Goal: Information Seeking & Learning: Learn about a topic

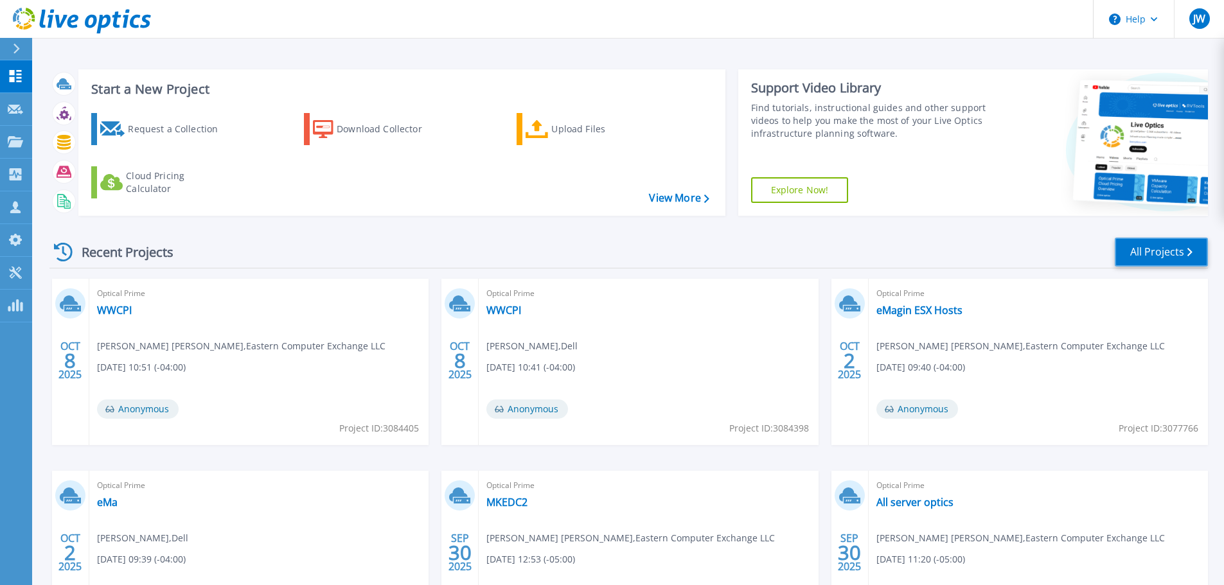
click at [1134, 265] on link "All Projects" at bounding box center [1161, 252] width 93 height 29
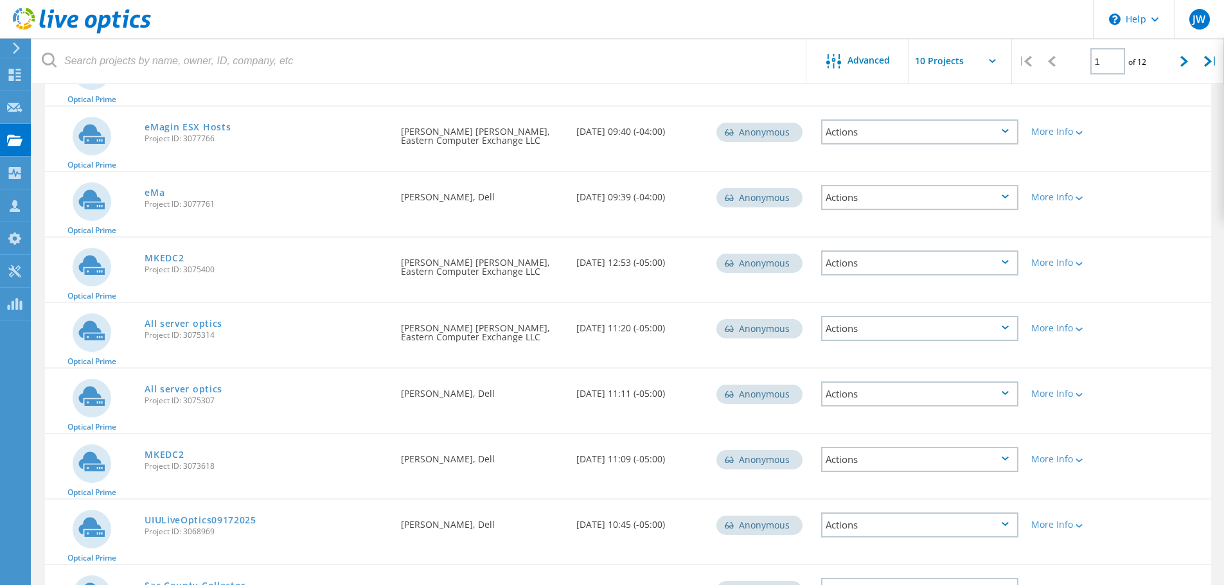
scroll to position [164, 0]
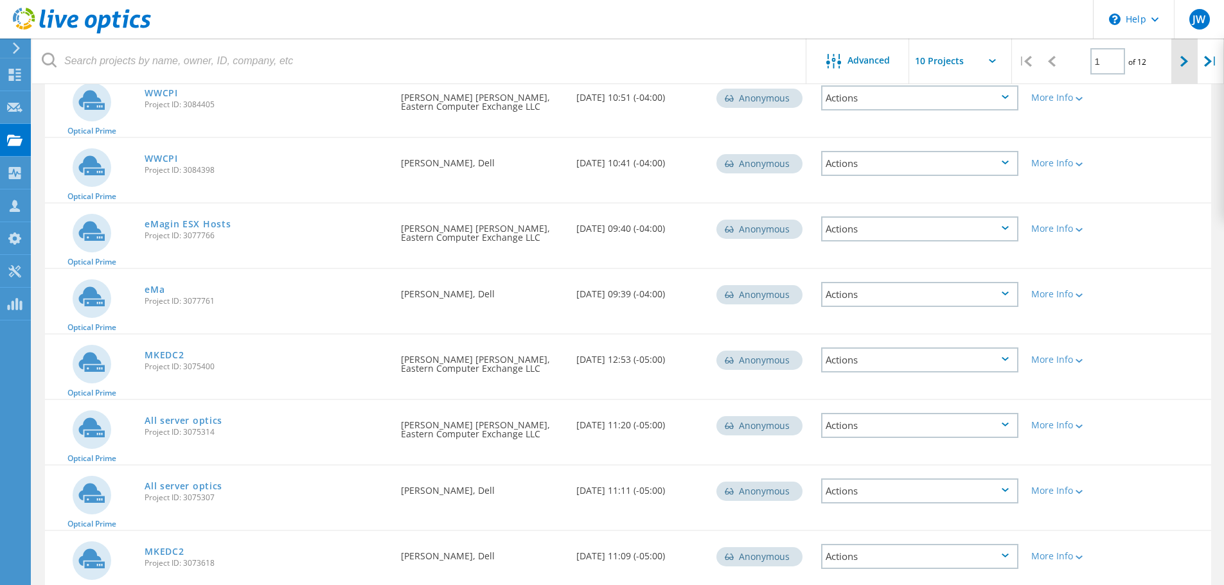
click at [1184, 54] on div at bounding box center [1184, 62] width 26 height 46
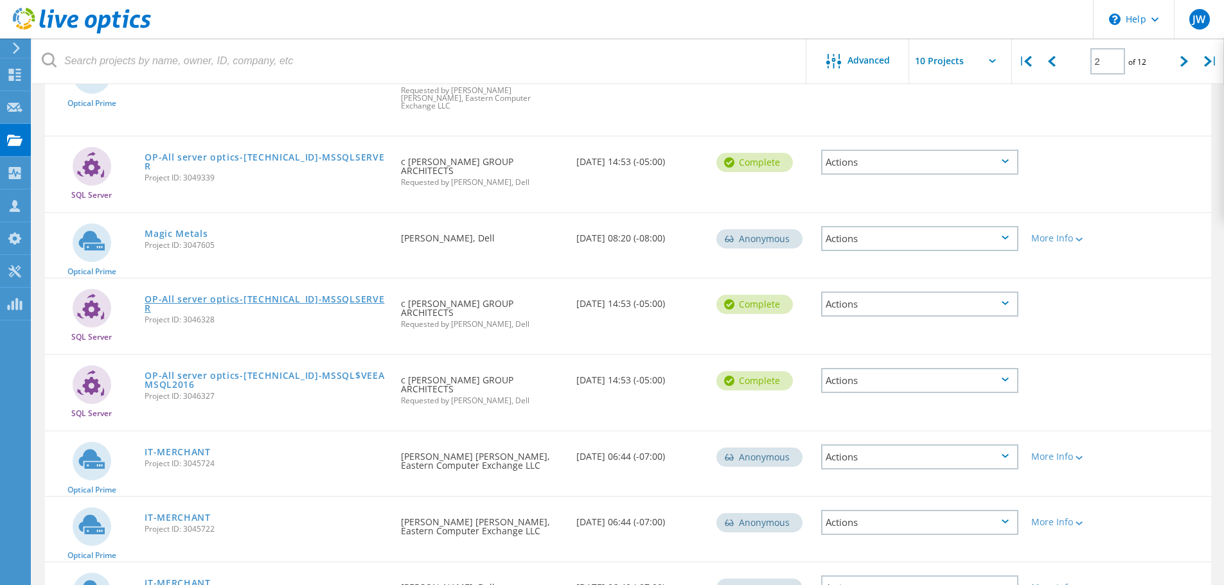
scroll to position [357, 0]
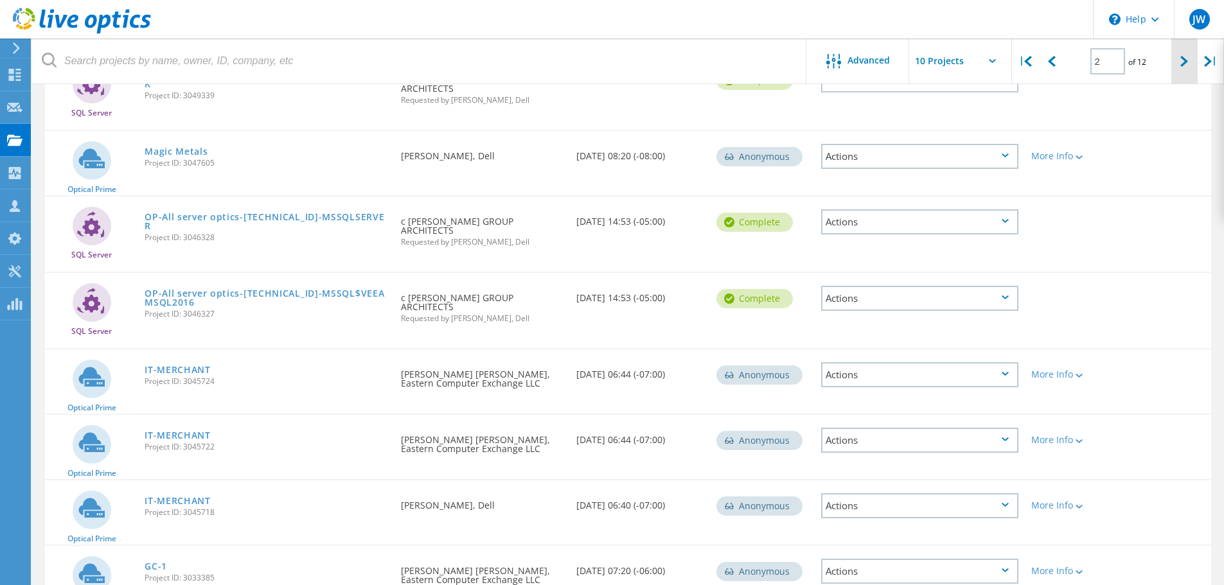
click at [1178, 62] on div at bounding box center [1184, 62] width 26 height 46
type input "3"
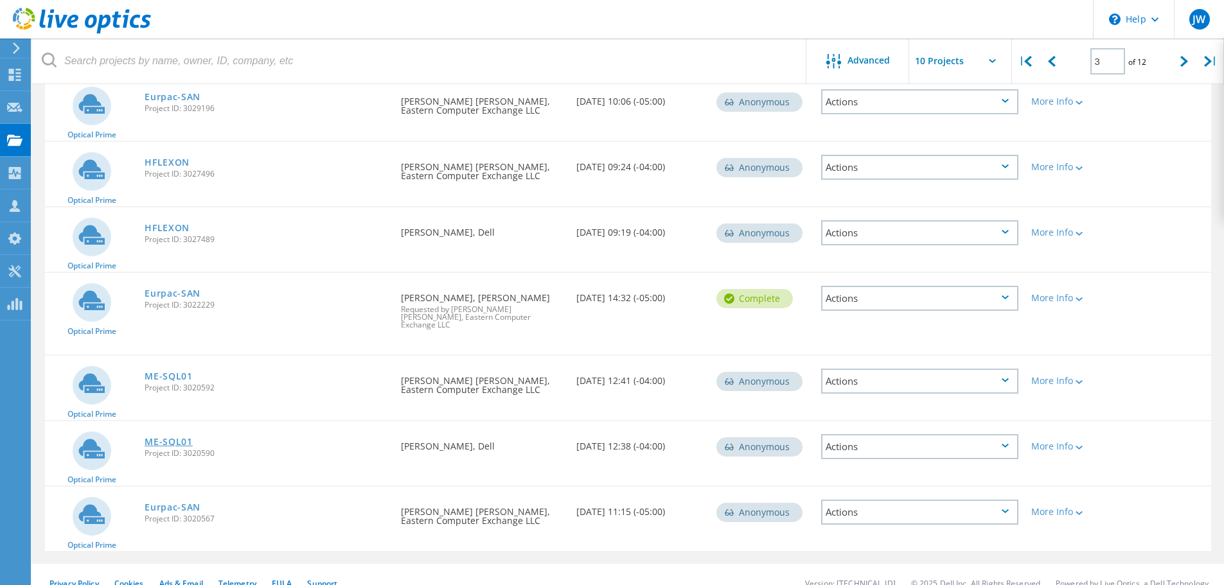
click at [183, 438] on link "ME-SQL01" at bounding box center [169, 442] width 48 height 9
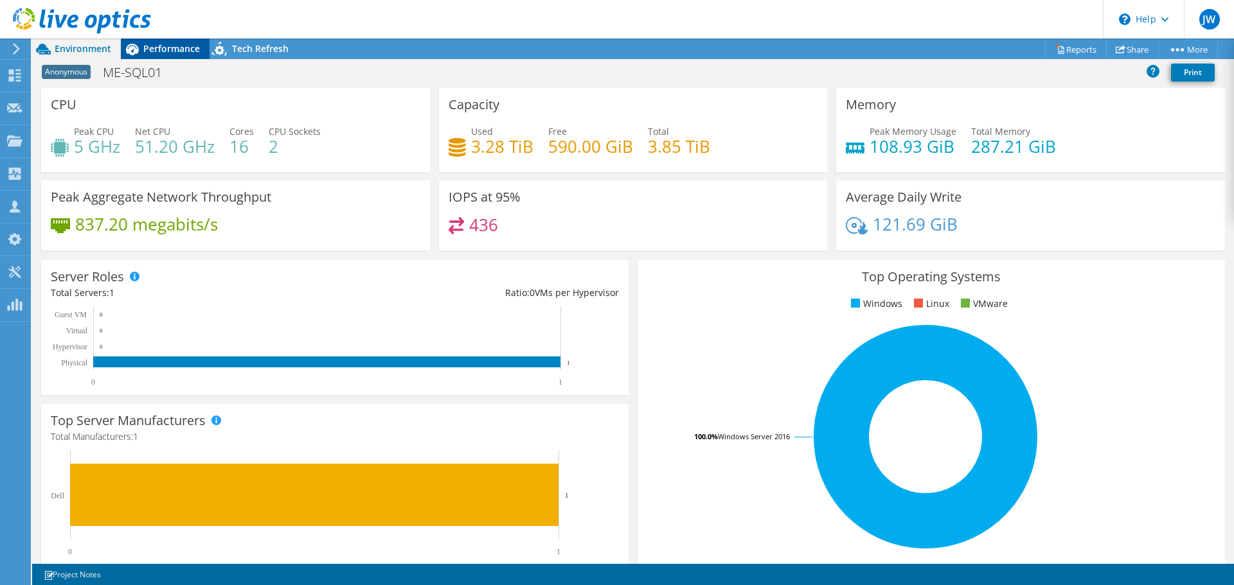
click at [184, 50] on span "Performance" at bounding box center [171, 48] width 57 height 12
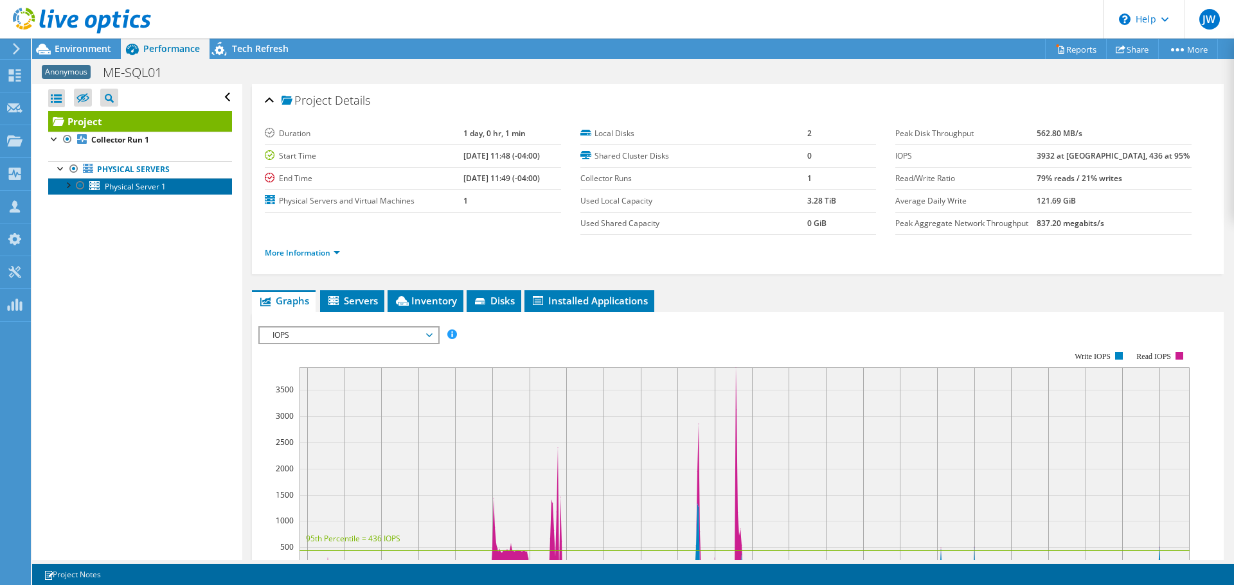
click at [118, 182] on span "Physical Server 1" at bounding box center [135, 186] width 61 height 11
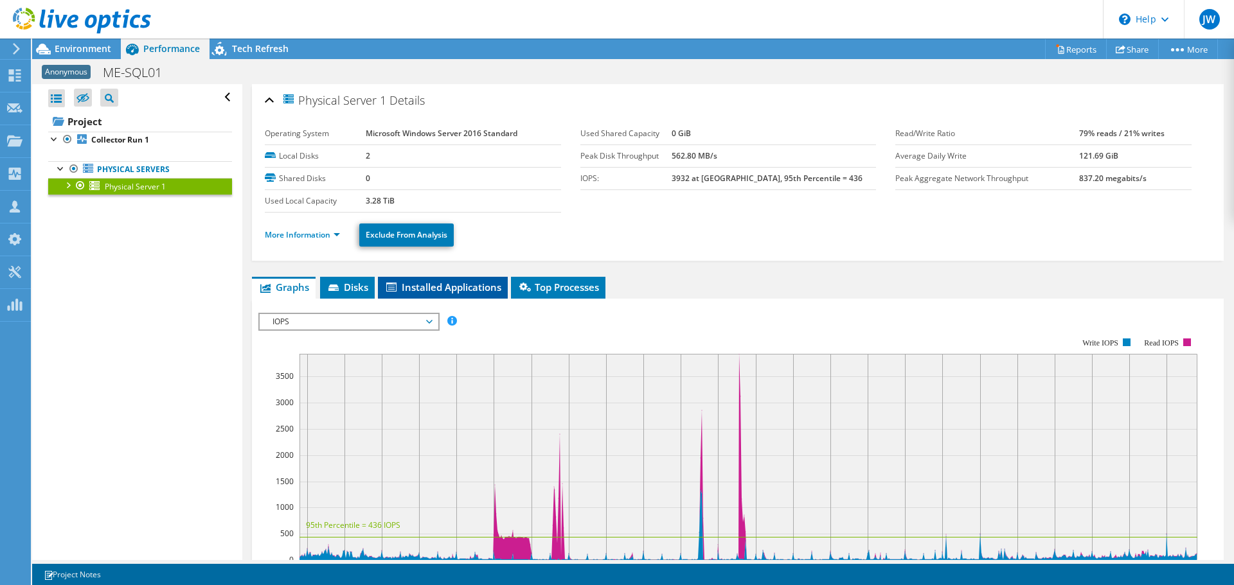
click at [434, 287] on span "Installed Applications" at bounding box center [442, 287] width 117 height 13
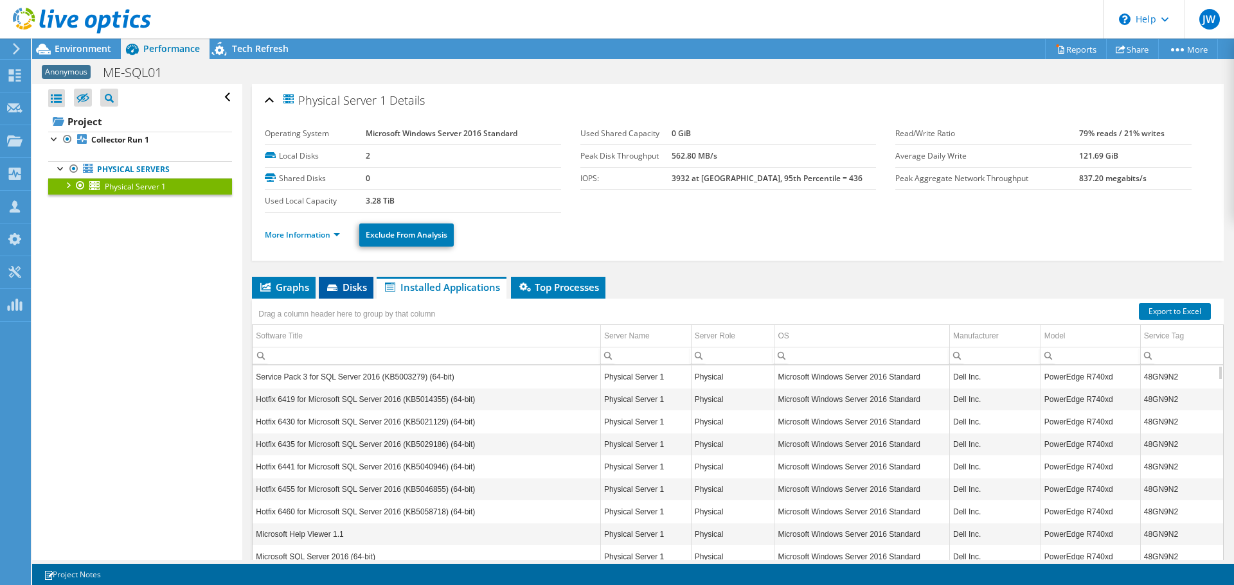
click at [368, 285] on li "Disks" at bounding box center [346, 288] width 55 height 22
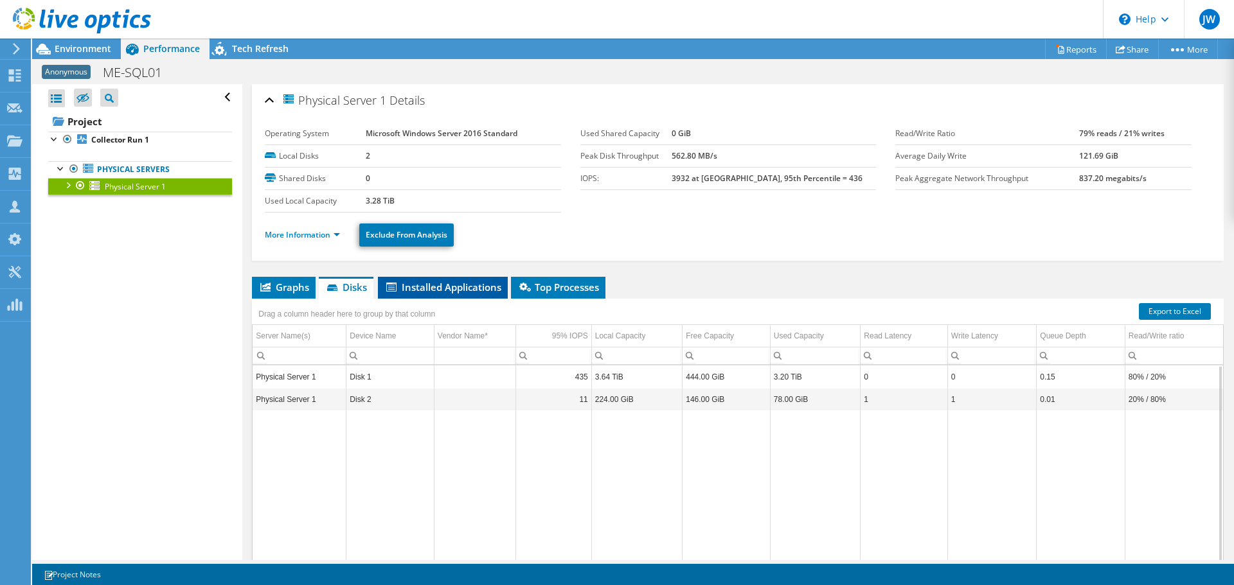
click at [459, 285] on span "Installed Applications" at bounding box center [442, 287] width 117 height 13
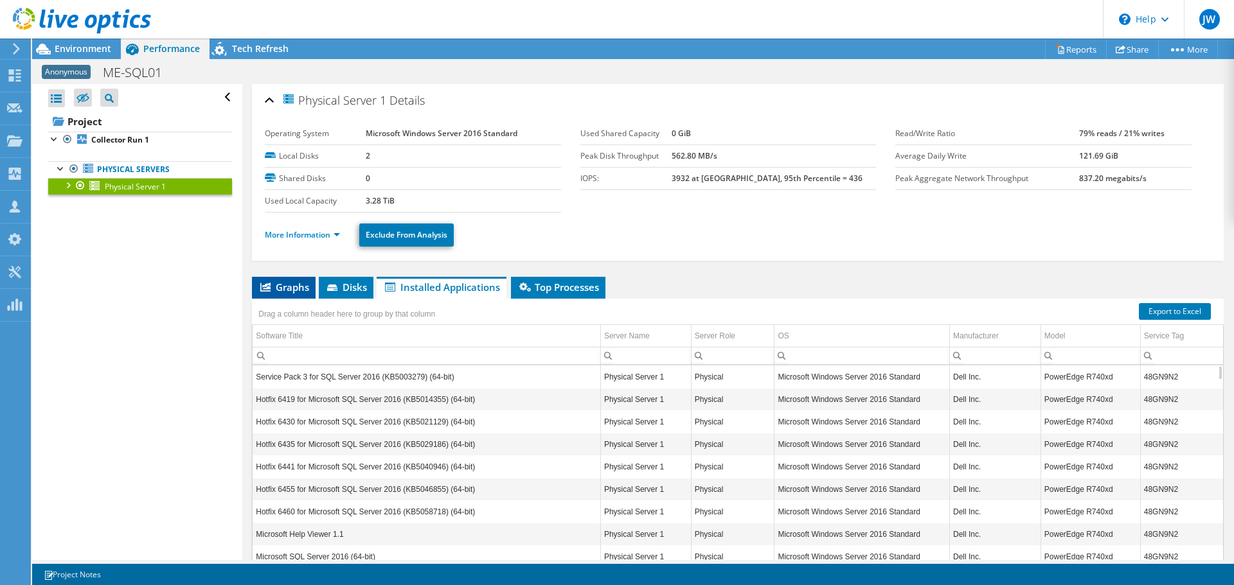
click at [265, 292] on span "Graphs" at bounding box center [283, 287] width 51 height 13
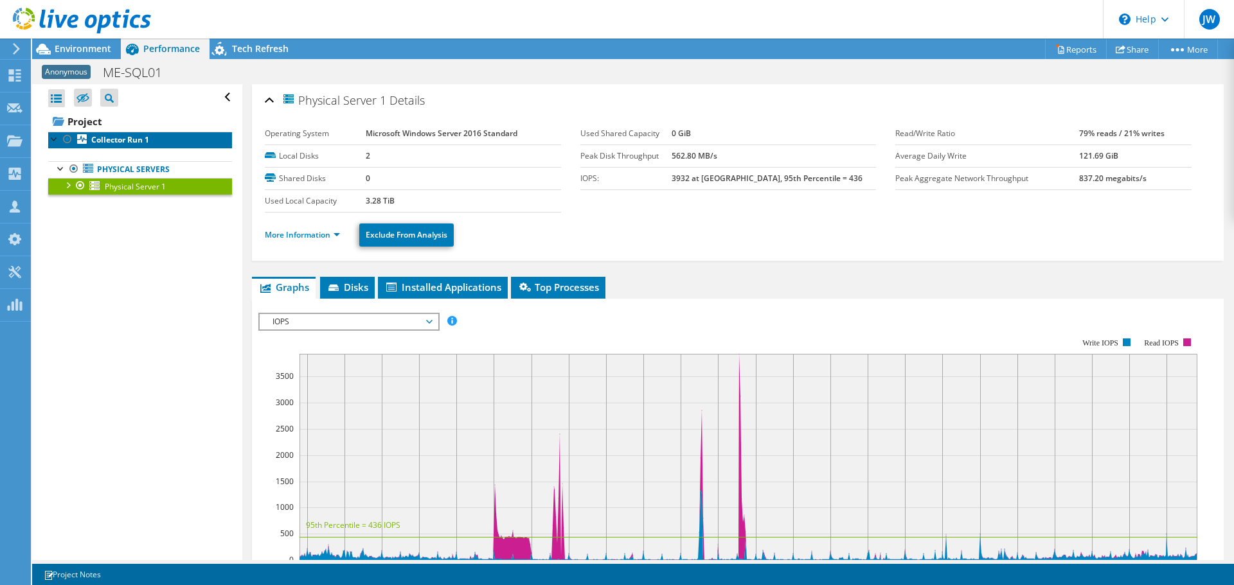
click at [141, 146] on link "Collector Run 1" at bounding box center [140, 140] width 184 height 17
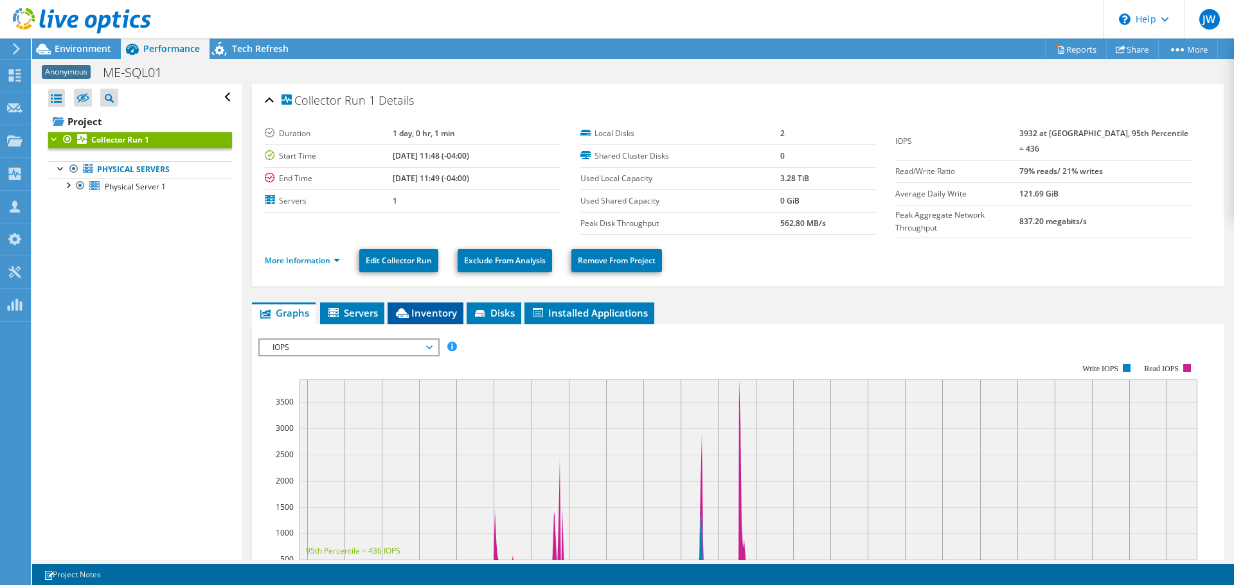
click at [440, 303] on li "Inventory" at bounding box center [425, 314] width 76 height 22
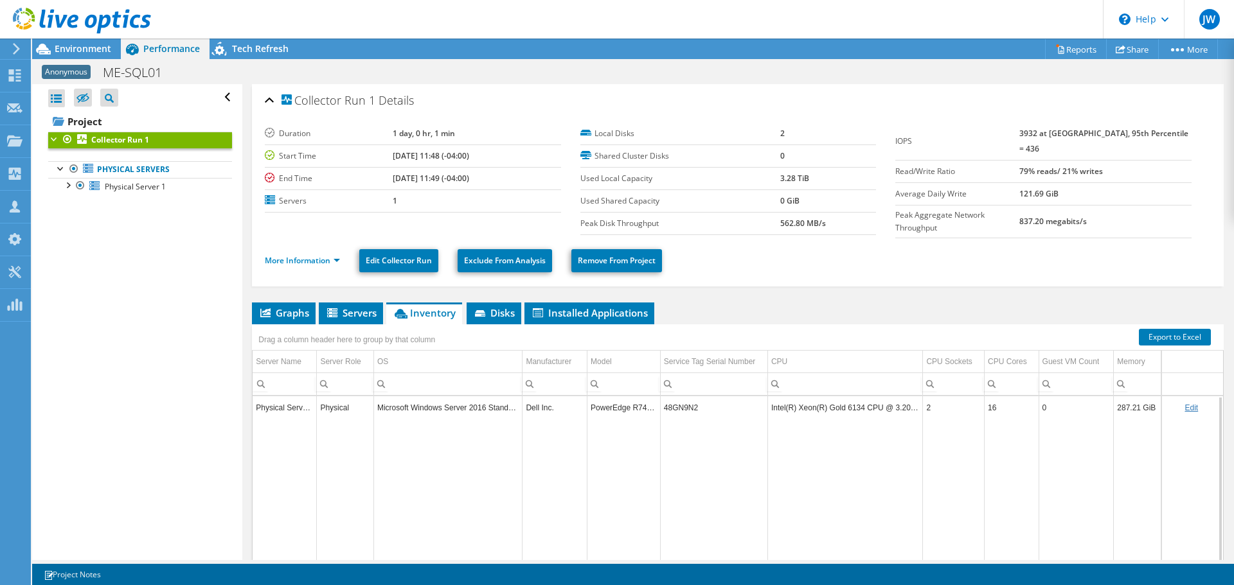
click at [660, 404] on td "48GN9N2" at bounding box center [713, 407] width 107 height 22
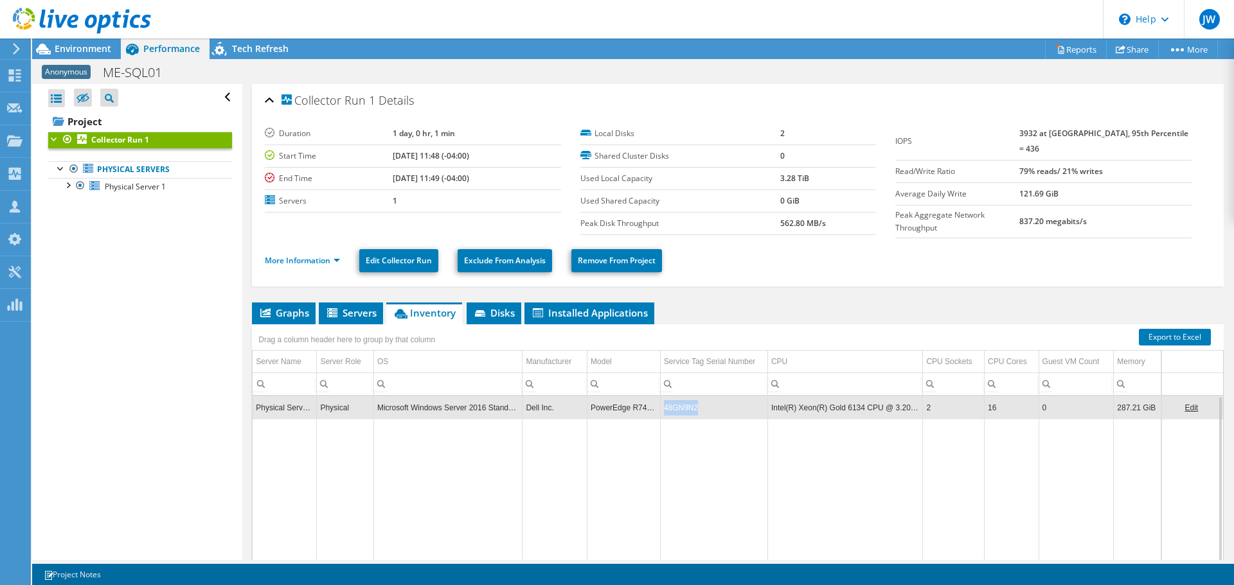
click at [660, 404] on td "48GN9N2" at bounding box center [713, 407] width 107 height 22
click at [680, 409] on td "48GN9N2" at bounding box center [713, 407] width 107 height 22
